Goal: Navigation & Orientation: Find specific page/section

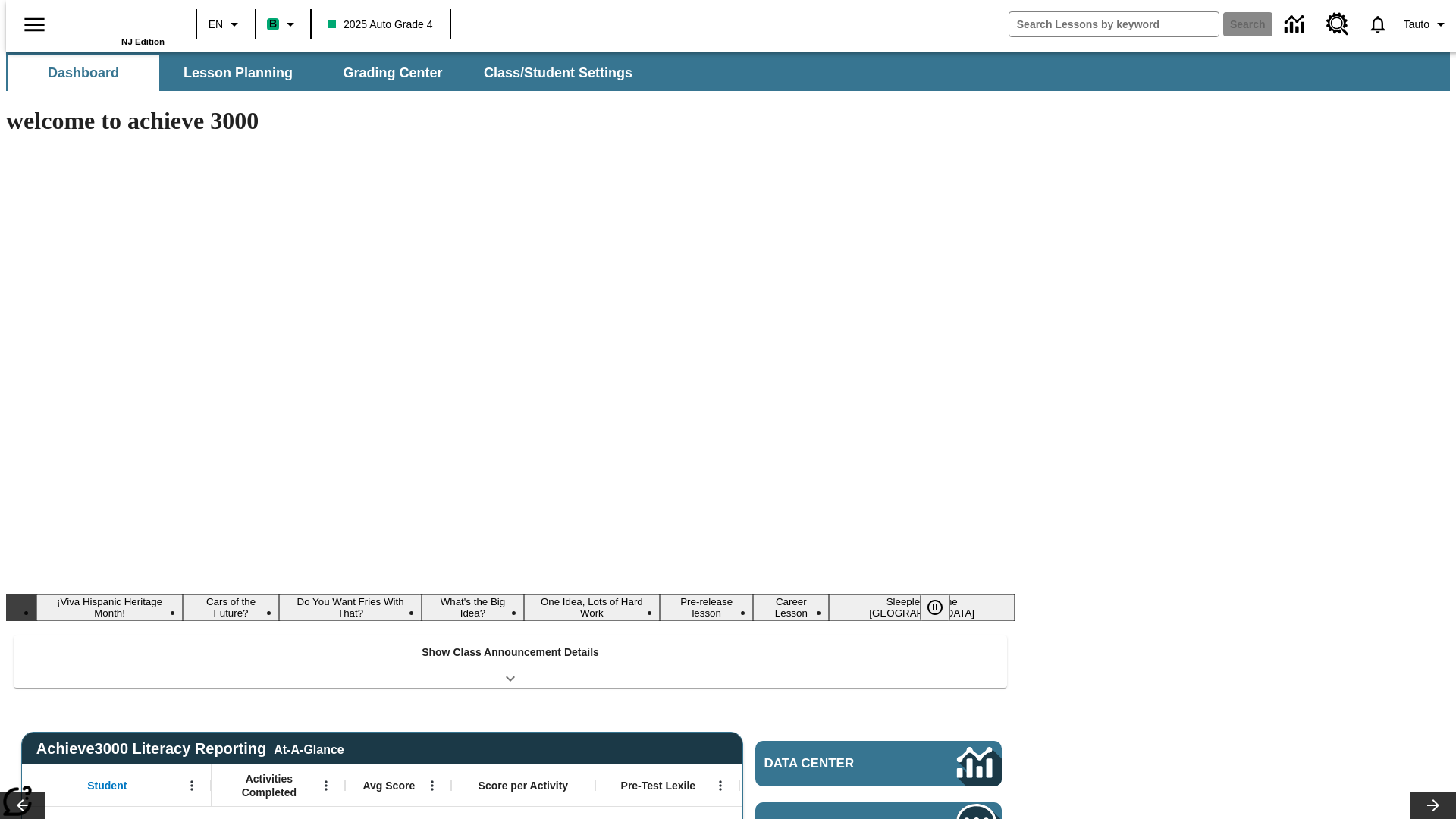
type input "-1"
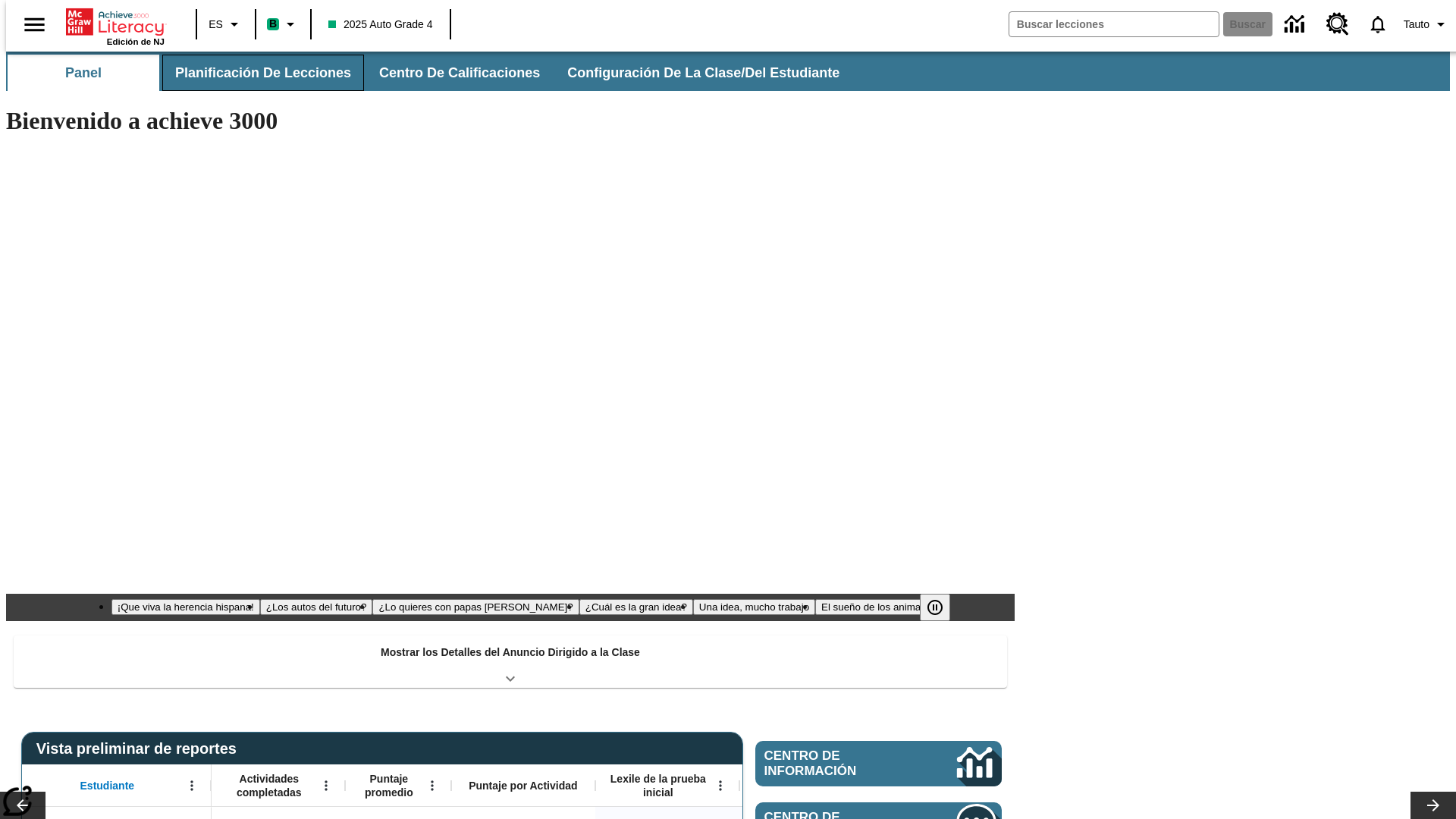
click at [254, 72] on span "Planificación de lecciones" at bounding box center [263, 73] width 176 height 17
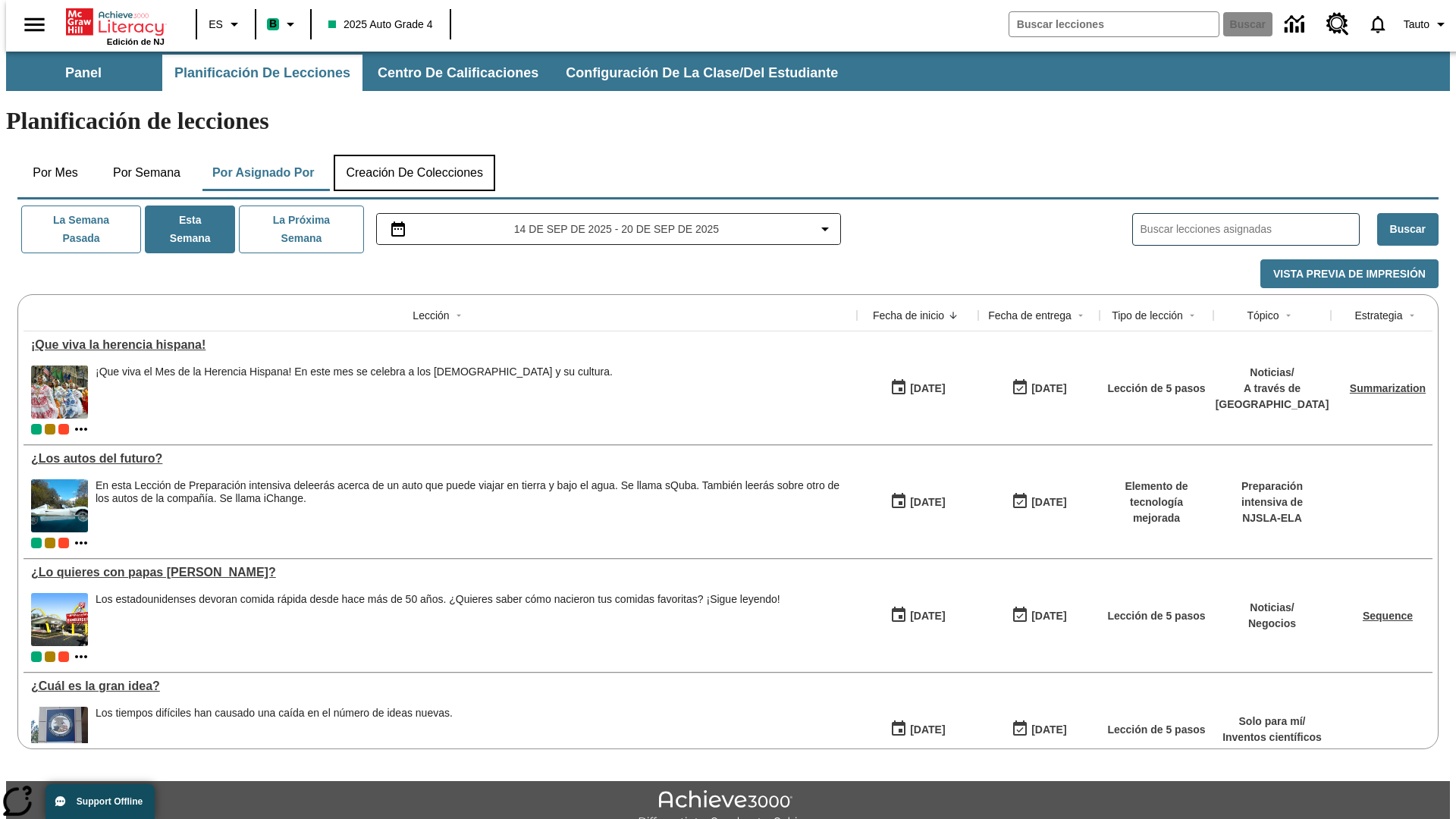
click at [414, 155] on button "Creación de colecciones" at bounding box center [414, 173] width 161 height 37
